Goal: Browse casually

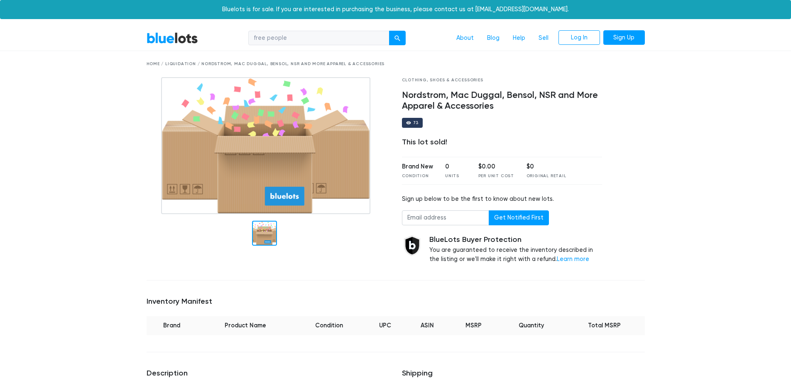
click at [176, 37] on link "BlueLots" at bounding box center [172, 38] width 51 height 12
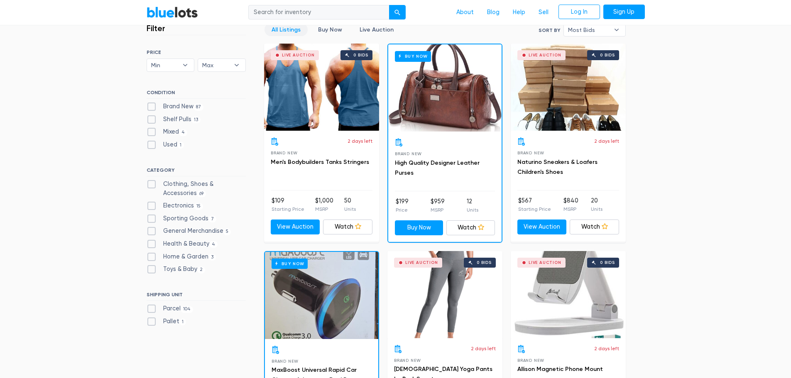
scroll to position [249, 0]
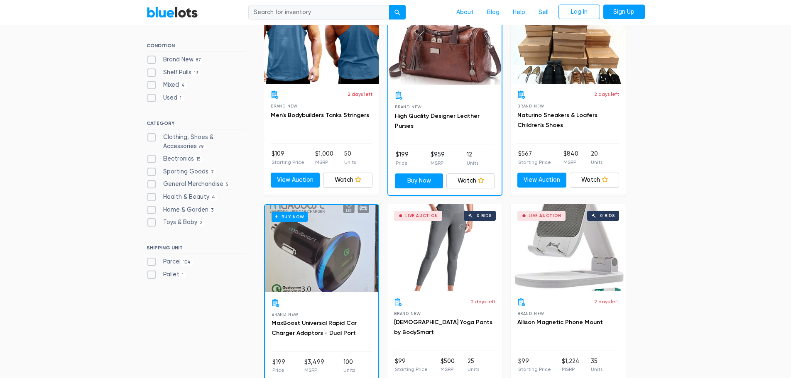
scroll to position [374, 0]
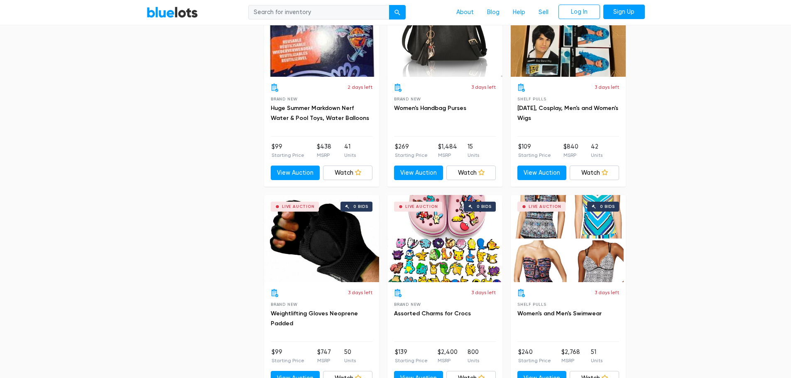
scroll to position [1121, 0]
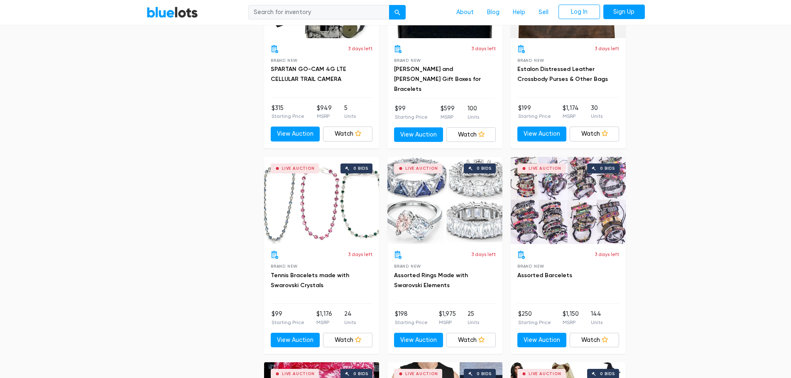
scroll to position [1994, 0]
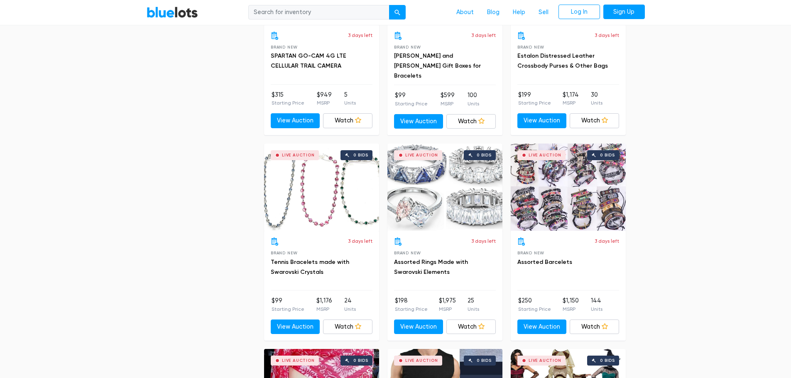
click at [184, 260] on div "Filter Filter & Sort SORT BY Most Bids Ending Soonest Newly Listed Lowest Price…" at bounding box center [395, 17] width 511 height 3531
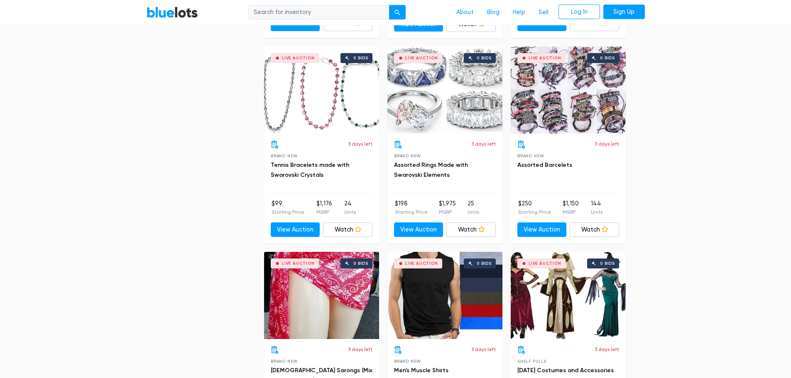
scroll to position [2077, 0]
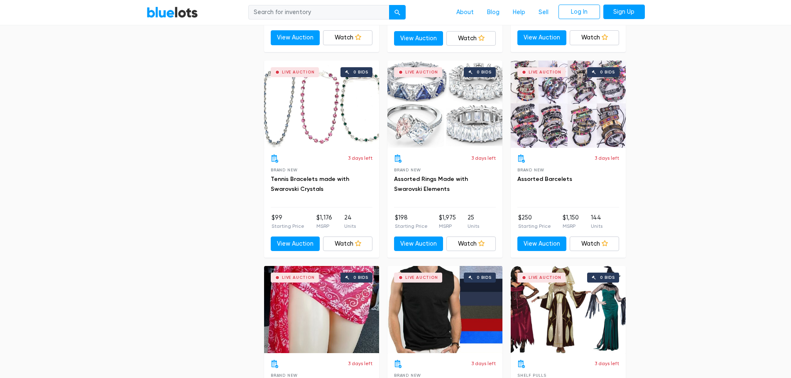
click at [714, 20] on nav "BlueLots About Blog Help Sell Log In Sign Up" at bounding box center [395, 12] width 791 height 25
